Goal: Transaction & Acquisition: Purchase product/service

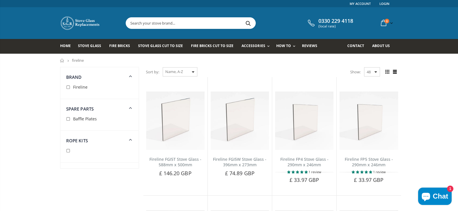
drag, startPoint x: 68, startPoint y: 87, endPoint x: 126, endPoint y: 101, distance: 59.1
click at [70, 87] on input "checkbox" at bounding box center [69, 88] width 6 height 6
checkbox input "true"
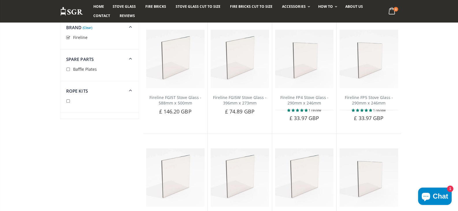
scroll to position [67, 0]
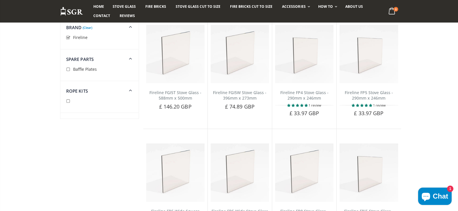
click at [69, 102] on input "checkbox" at bounding box center [69, 102] width 6 height 6
checkbox input "true"
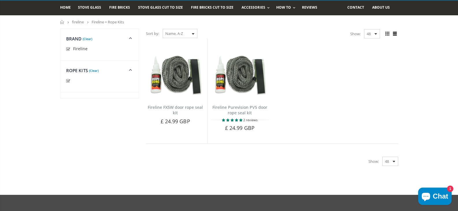
scroll to position [10, 0]
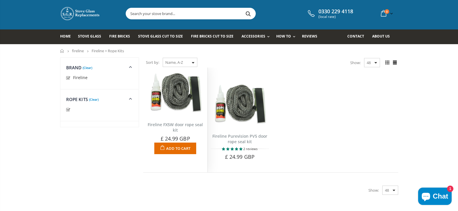
click at [185, 104] on img at bounding box center [175, 93] width 58 height 45
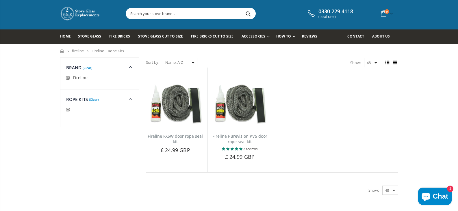
scroll to position [67, 0]
